Goal: Check status

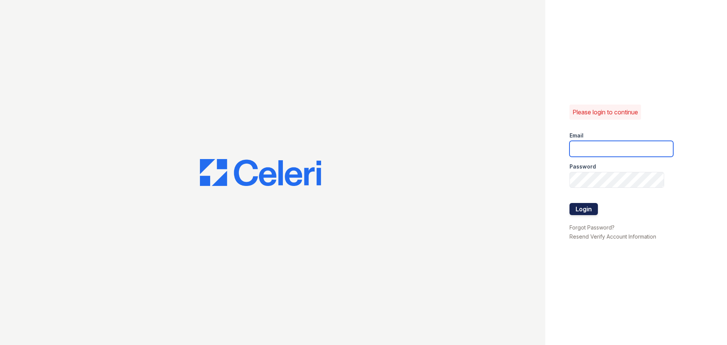
type input "[EMAIL_ADDRESS][DOMAIN_NAME]"
click at [584, 208] on button "Login" at bounding box center [584, 209] width 28 height 12
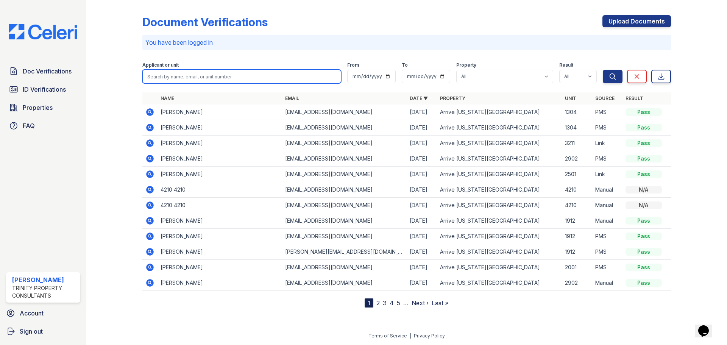
click at [194, 75] on input "search" at bounding box center [241, 77] width 199 height 14
type input "boyuan"
click at [603, 70] on button "Search" at bounding box center [613, 77] width 20 height 14
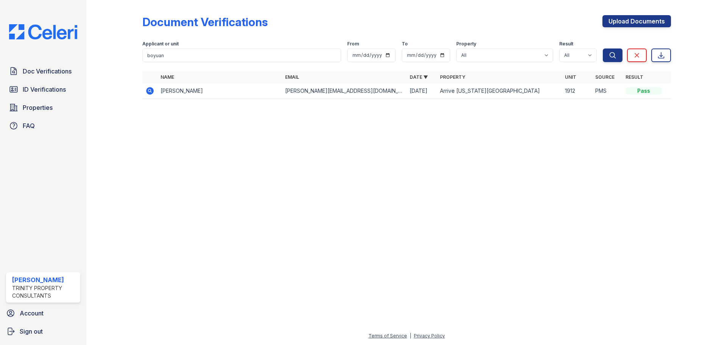
click at [150, 90] on icon at bounding box center [149, 90] width 2 height 2
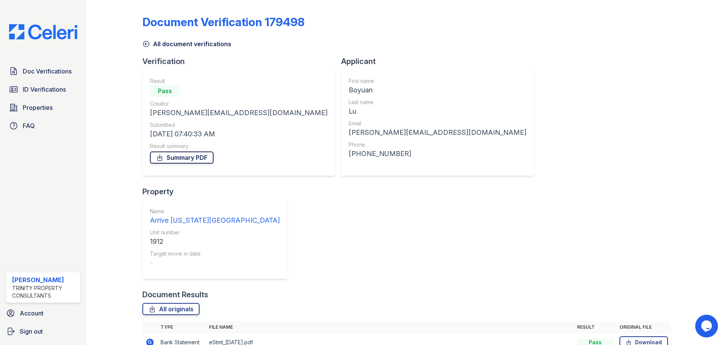
click at [190, 156] on link "Summary PDF" at bounding box center [182, 158] width 64 height 12
